Goal: Register for event/course

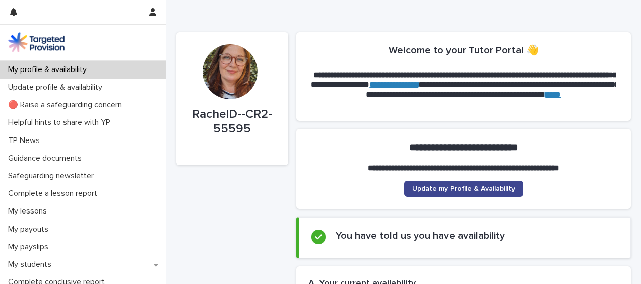
click at [451, 190] on span "Update my Profile & Availability" at bounding box center [463, 188] width 103 height 7
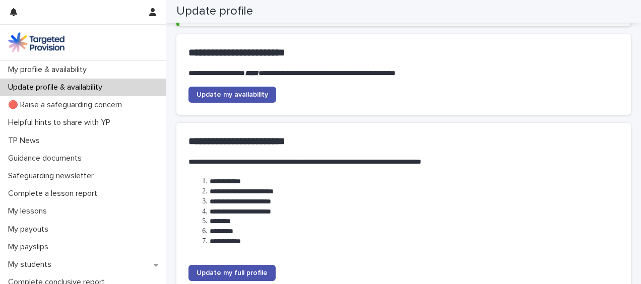
scroll to position [113, 0]
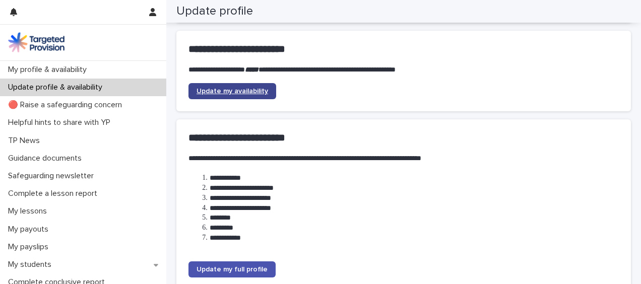
click at [256, 91] on span "Update my availability" at bounding box center [233, 91] width 72 height 7
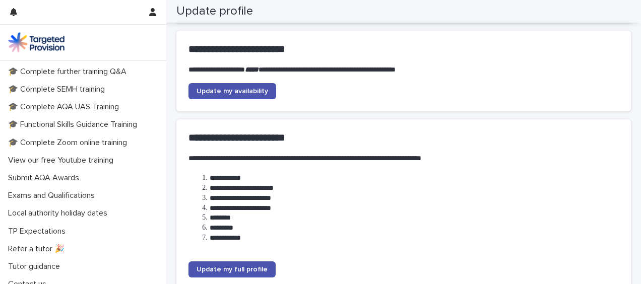
scroll to position [241, 0]
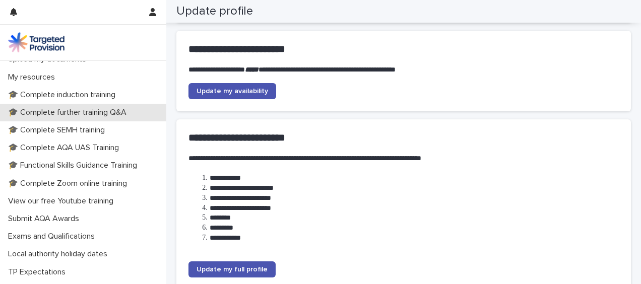
click at [89, 113] on p "🎓 Complete further training Q&A" at bounding box center [69, 113] width 131 height 10
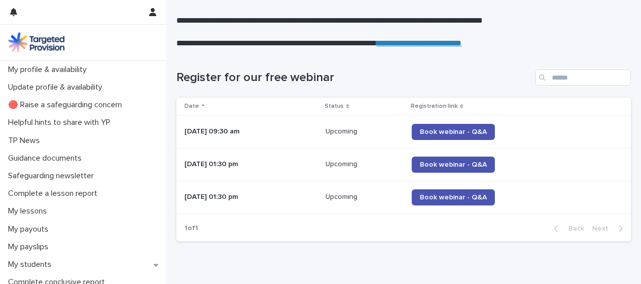
scroll to position [145, 0]
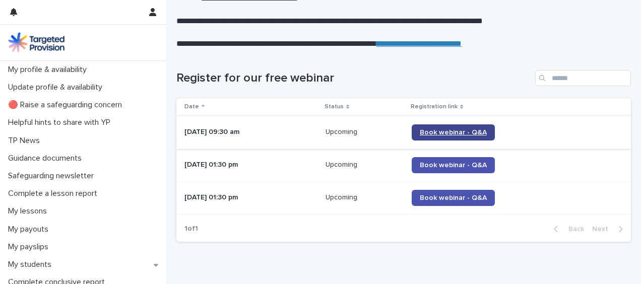
click at [454, 136] on span "Book webinar - Q&A" at bounding box center [453, 132] width 67 height 7
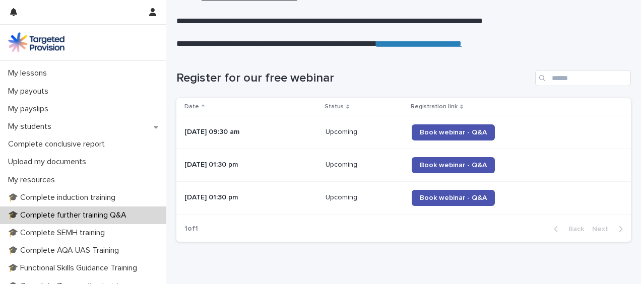
scroll to position [235, 0]
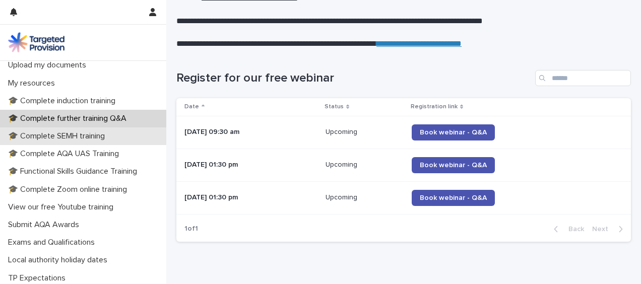
click at [91, 140] on p "🎓 Complete SEMH training" at bounding box center [58, 137] width 109 height 10
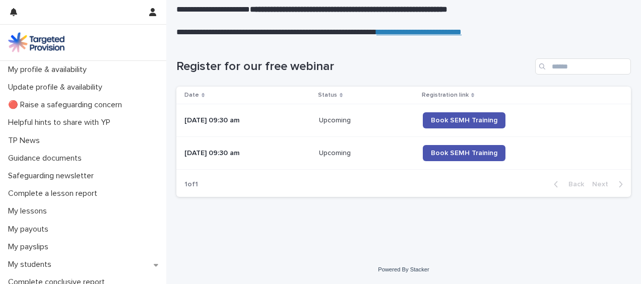
scroll to position [239, 0]
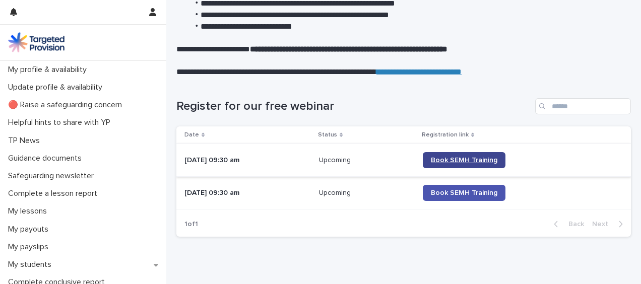
click at [475, 161] on span "Book SEMH Training" at bounding box center [464, 160] width 67 height 7
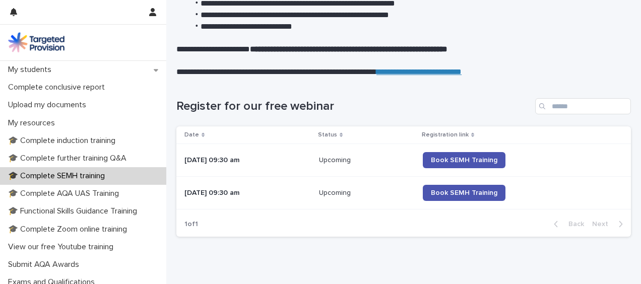
scroll to position [246, 0]
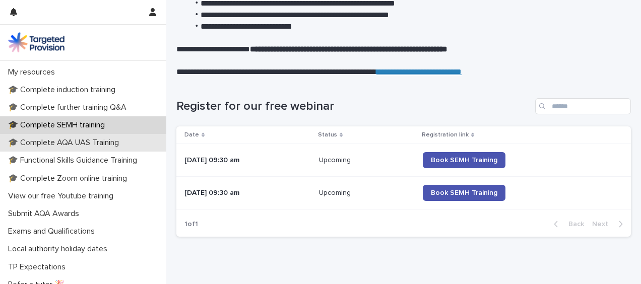
click at [104, 143] on p "🎓 Complete AQA UAS Training" at bounding box center [65, 143] width 123 height 10
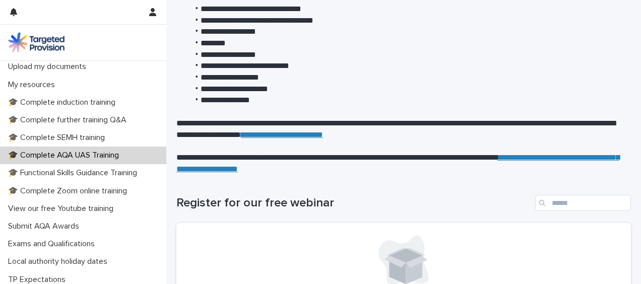
scroll to position [242, 0]
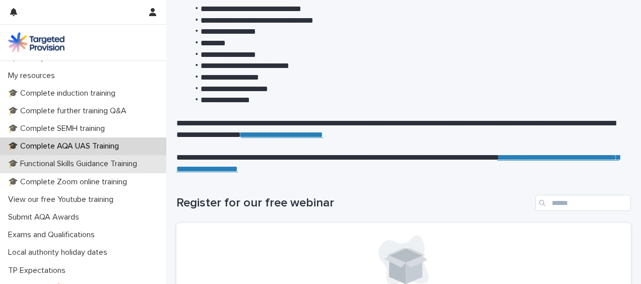
click at [116, 163] on p "🎓 Functional Skills Guidance Training" at bounding box center [74, 164] width 141 height 10
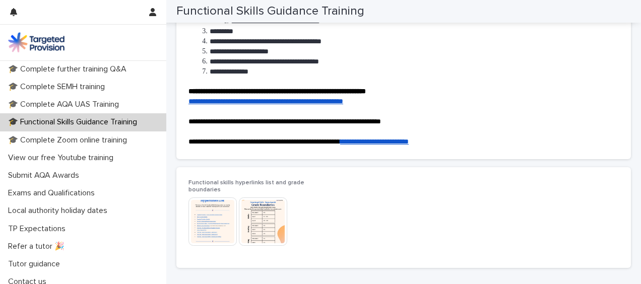
scroll to position [288, 0]
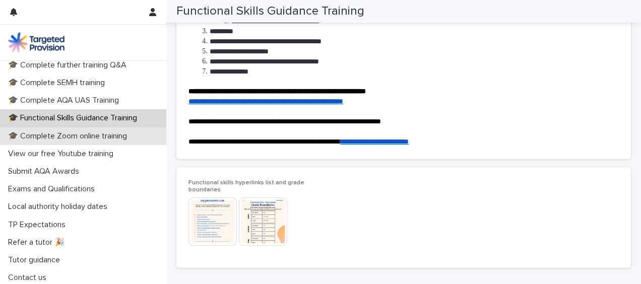
click at [107, 135] on p "🎓 Complete Zoom online training" at bounding box center [69, 137] width 131 height 10
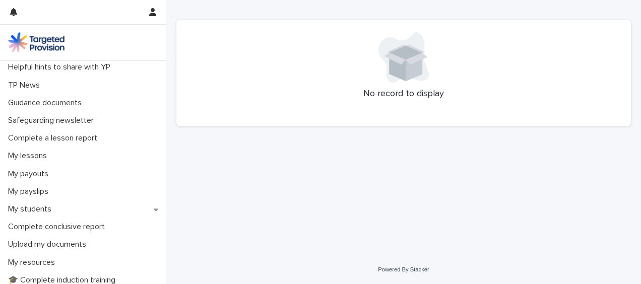
scroll to position [85, 0]
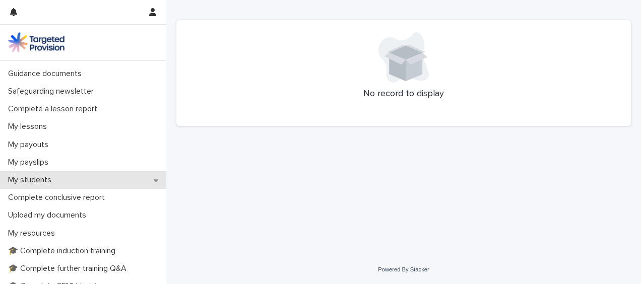
click at [43, 182] on p "My students" at bounding box center [31, 180] width 55 height 10
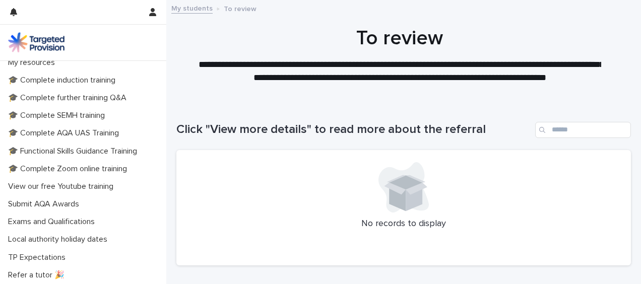
scroll to position [362, 0]
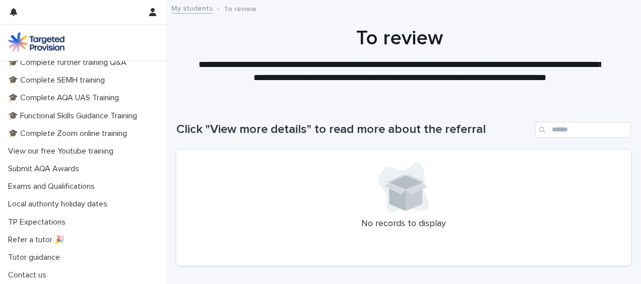
drag, startPoint x: 167, startPoint y: 222, endPoint x: 166, endPoint y: 228, distance: 6.1
click at [166, 228] on div "Loading... Saving… Loading... Saving… Click "View more details" to read more ab…" at bounding box center [403, 213] width 475 height 223
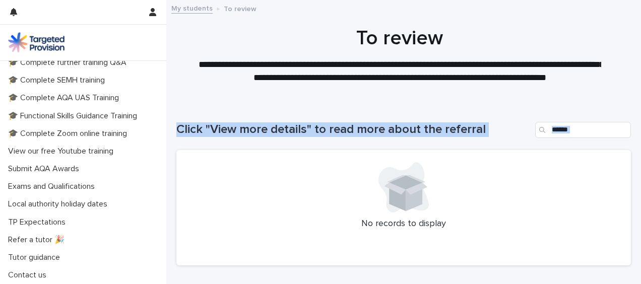
drag, startPoint x: 166, startPoint y: 225, endPoint x: 180, endPoint y: 139, distance: 86.8
click at [180, 139] on div "Loading... Saving… Loading... Saving… Click "View more details" to read more ab…" at bounding box center [403, 213] width 475 height 223
